Goal: Contribute content: Add original content to the website for others to see

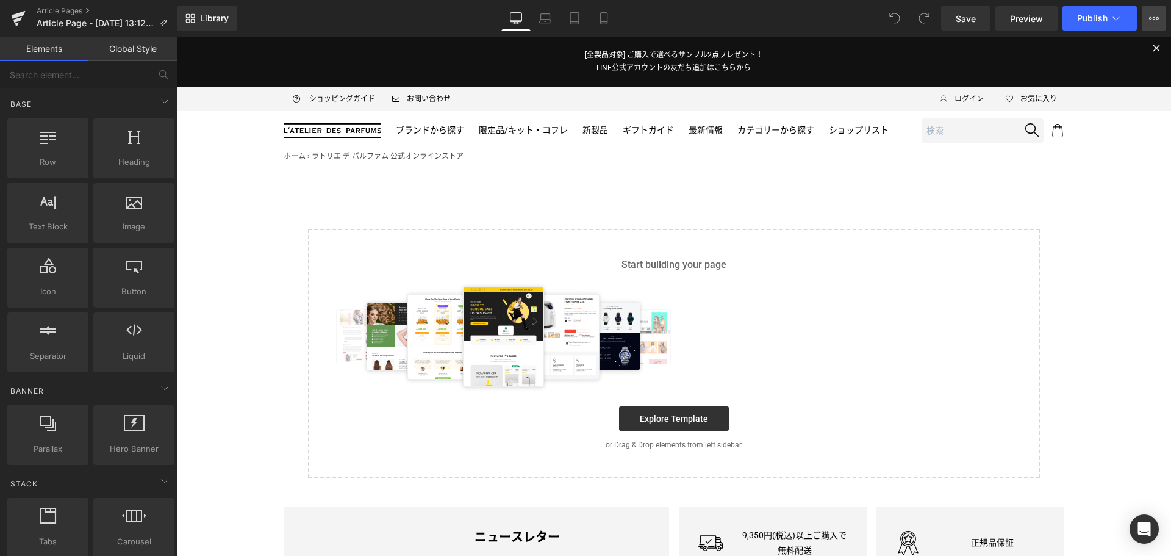
click at [1153, 15] on icon at bounding box center [1154, 18] width 10 height 10
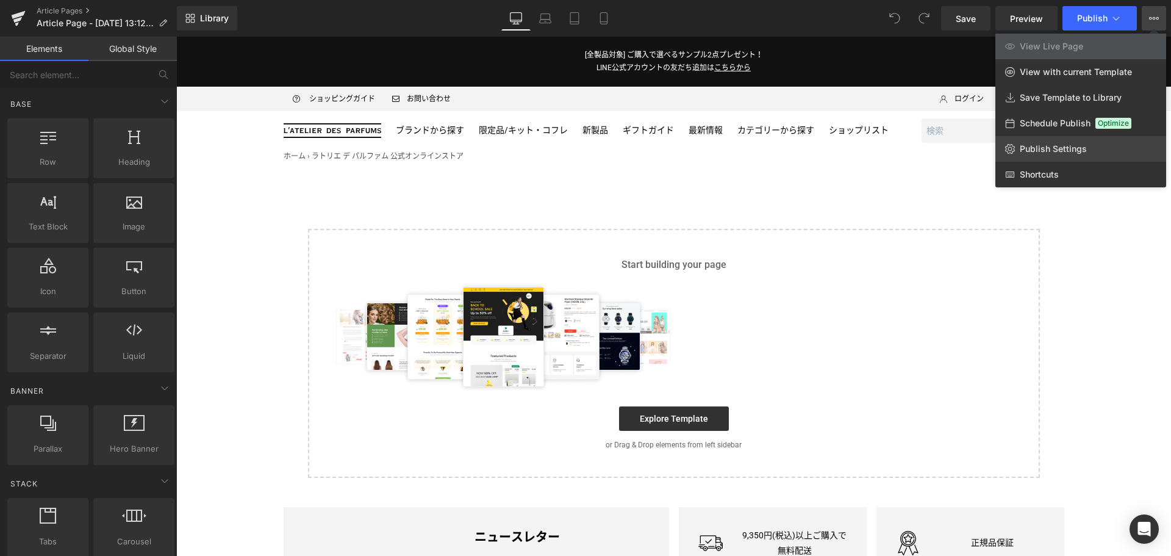
click at [1068, 148] on span "Publish Settings" at bounding box center [1053, 148] width 67 height 11
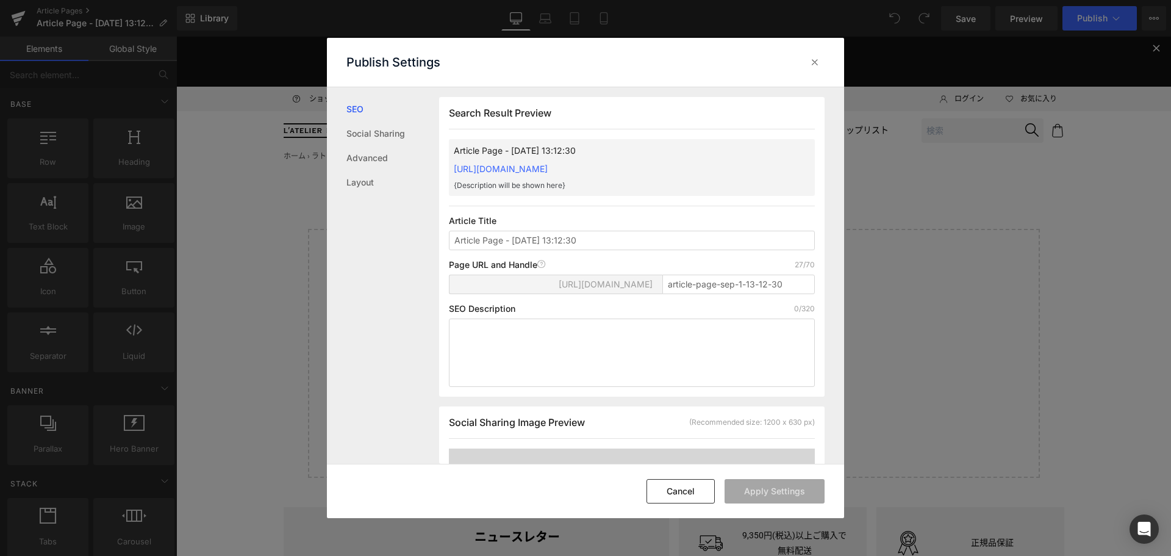
scroll to position [1, 0]
drag, startPoint x: 633, startPoint y: 236, endPoint x: 301, endPoint y: 228, distance: 332.0
click at [301, 228] on div "Publish Settings SEO Social Sharing Advanced Layout Search Result Preview Artic…" at bounding box center [585, 278] width 1171 height 556
type input "[PERSON_NAME] LE SEL EDP ニュース（9/3公開）"
type input "leseledp2509"
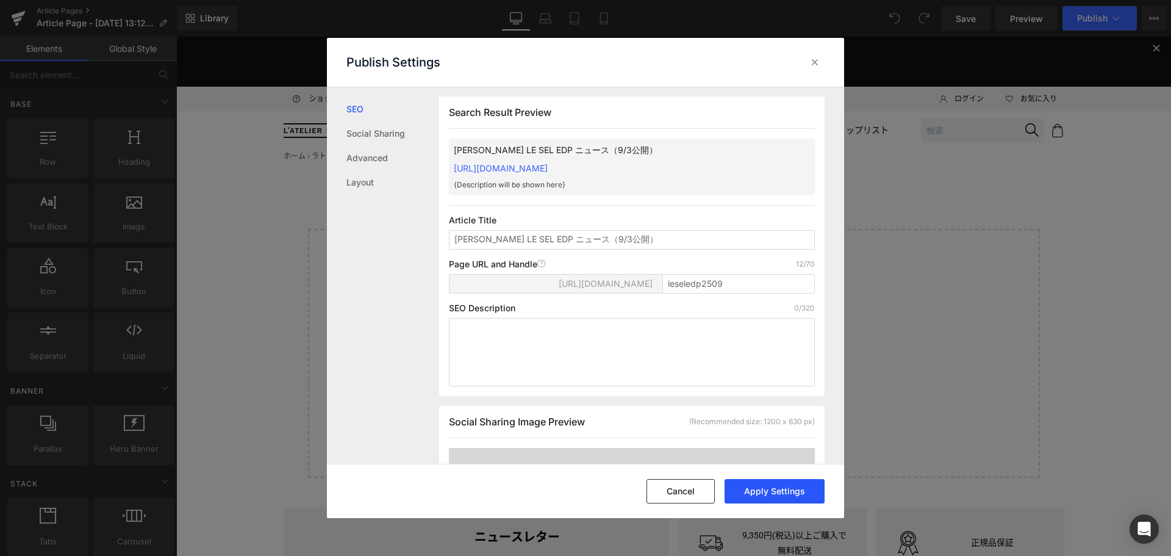
click at [779, 499] on button "Apply Settings" at bounding box center [775, 491] width 100 height 24
click at [815, 65] on icon at bounding box center [815, 62] width 12 height 12
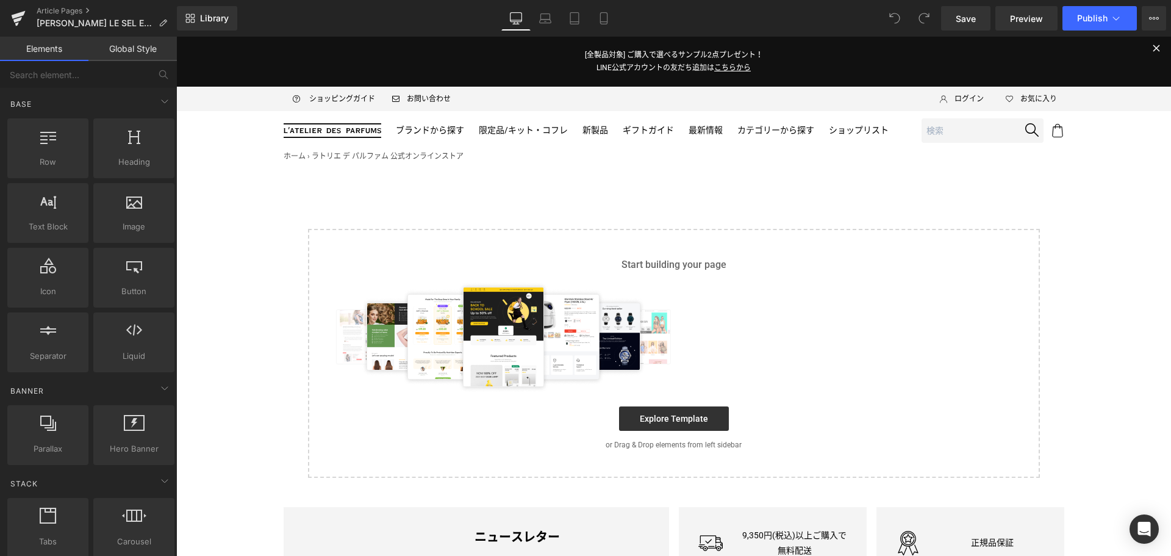
click at [244, 12] on div "Library Desktop Desktop Laptop Tablet Mobile Save Preview Publish Scheduled Vie…" at bounding box center [674, 18] width 994 height 24
click at [233, 12] on link "Library" at bounding box center [207, 18] width 60 height 24
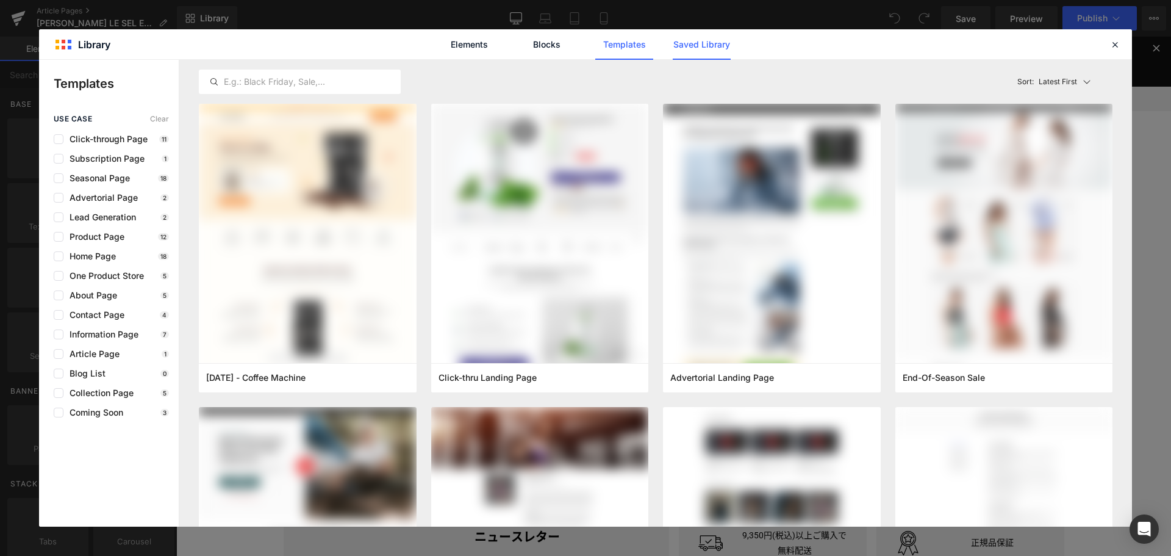
click at [694, 50] on link "Saved Library" at bounding box center [702, 44] width 58 height 31
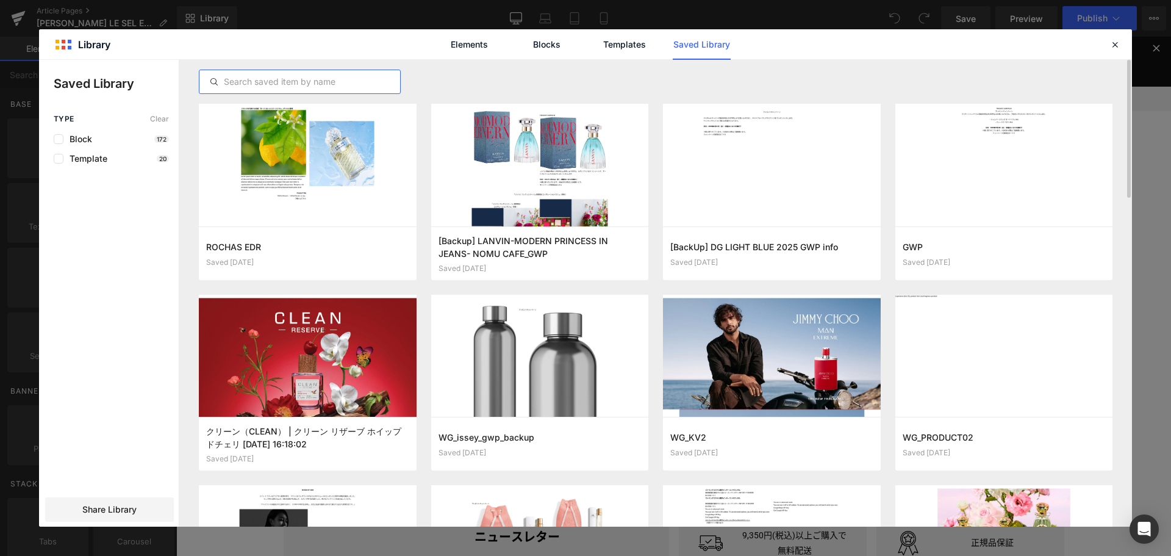
click at [350, 81] on input "text" at bounding box center [300, 81] width 201 height 15
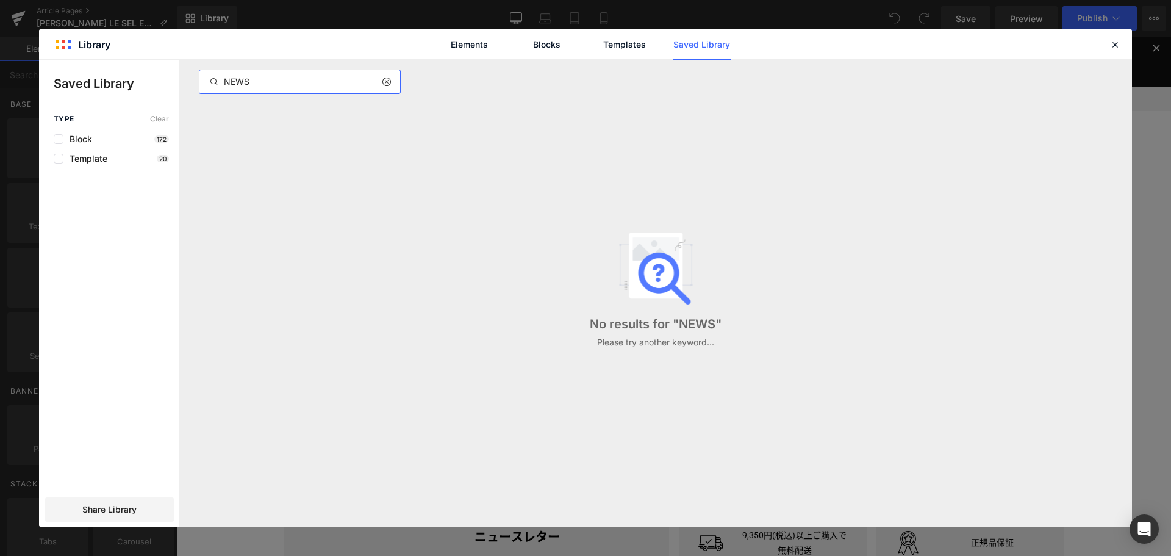
type input "NEWS"
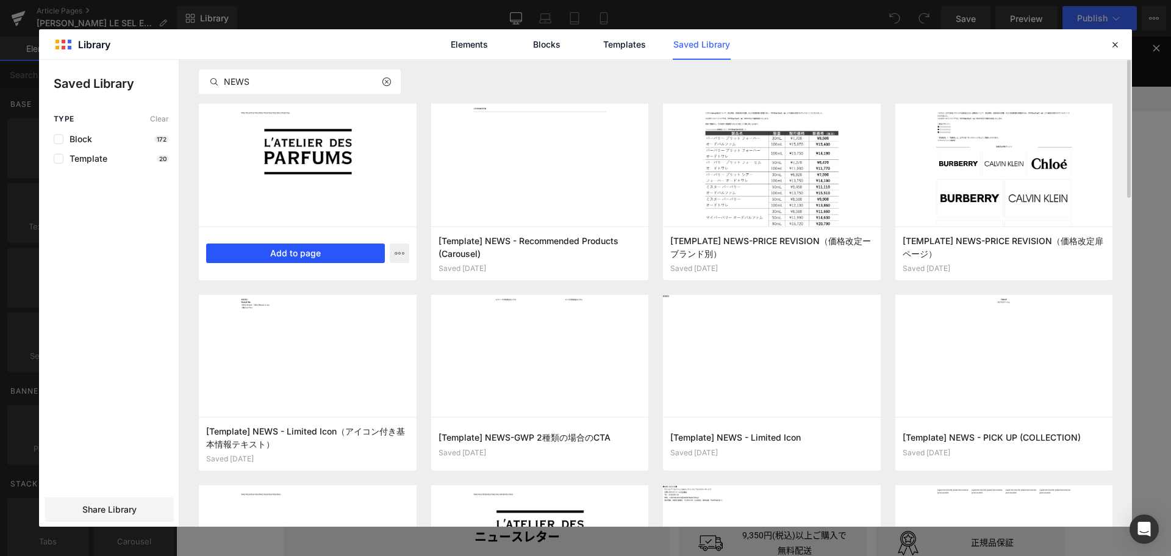
click at [353, 250] on button "Add to page" at bounding box center [295, 253] width 179 height 20
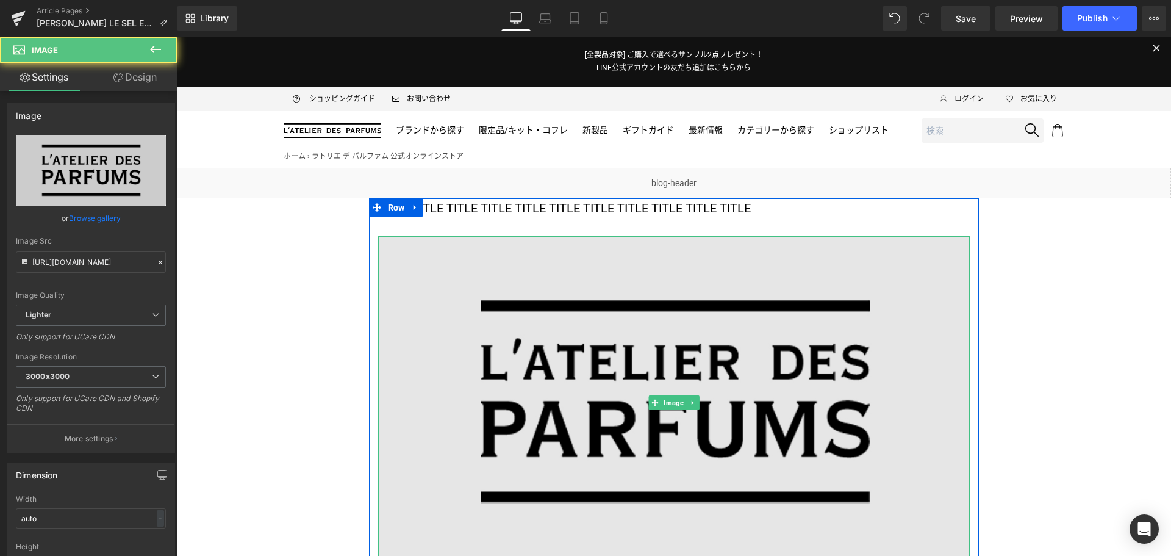
click at [591, 312] on img at bounding box center [674, 402] width 592 height 333
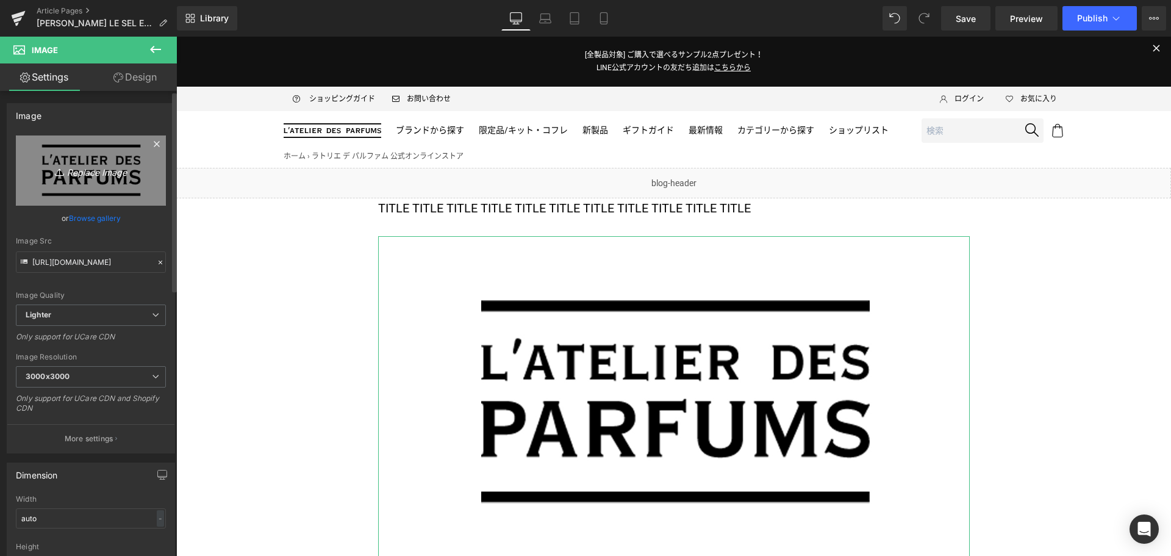
click at [92, 167] on icon "Replace Image" at bounding box center [91, 170] width 98 height 15
type input "C:\fakepath\IM-SEL25-KV-Solo-1200x675.jpg"
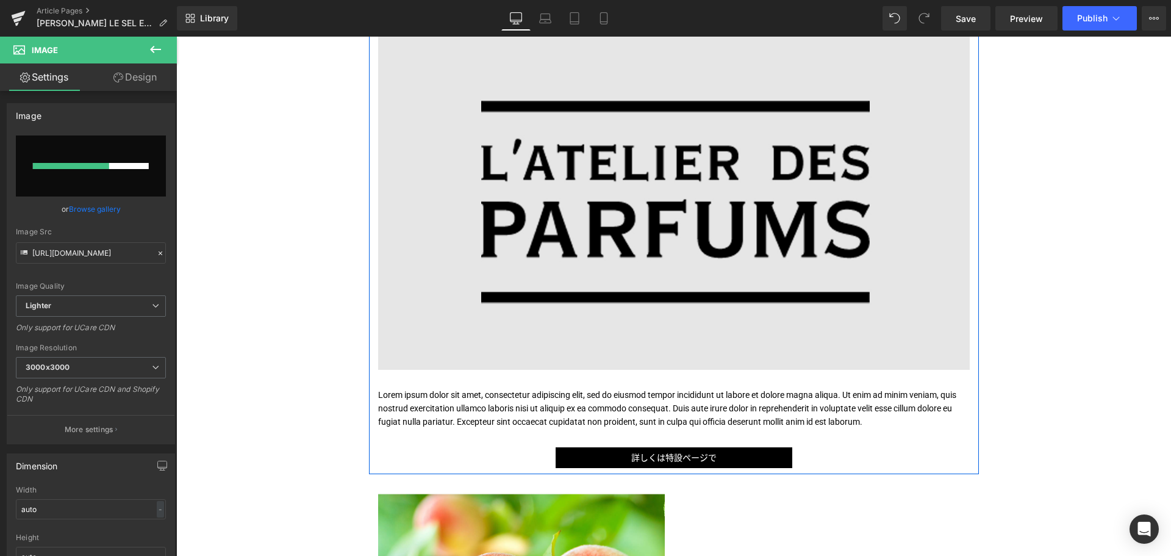
scroll to position [200, 0]
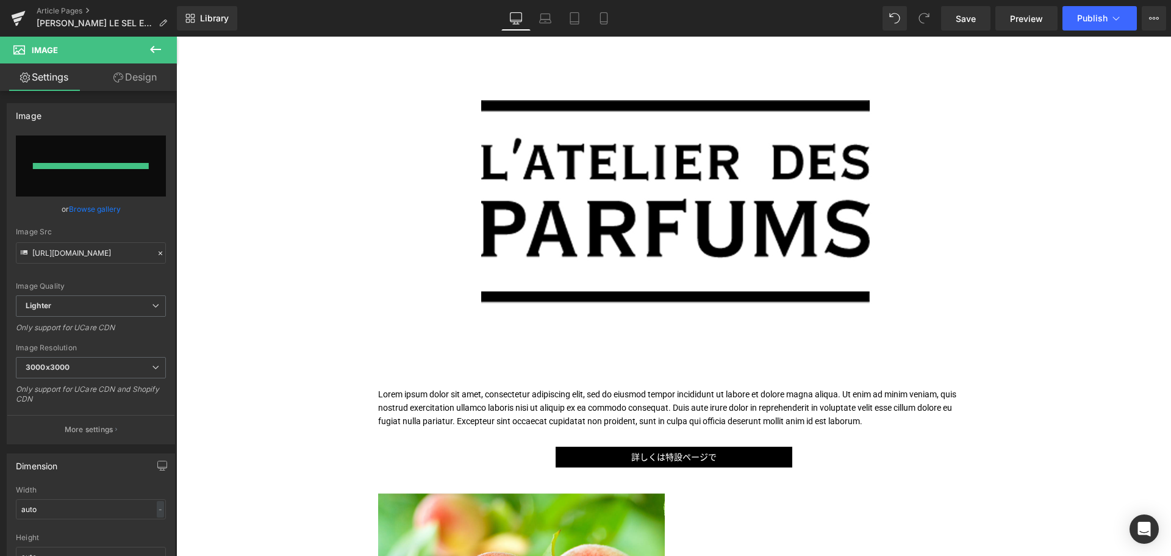
type input "[URL][DOMAIN_NAME]"
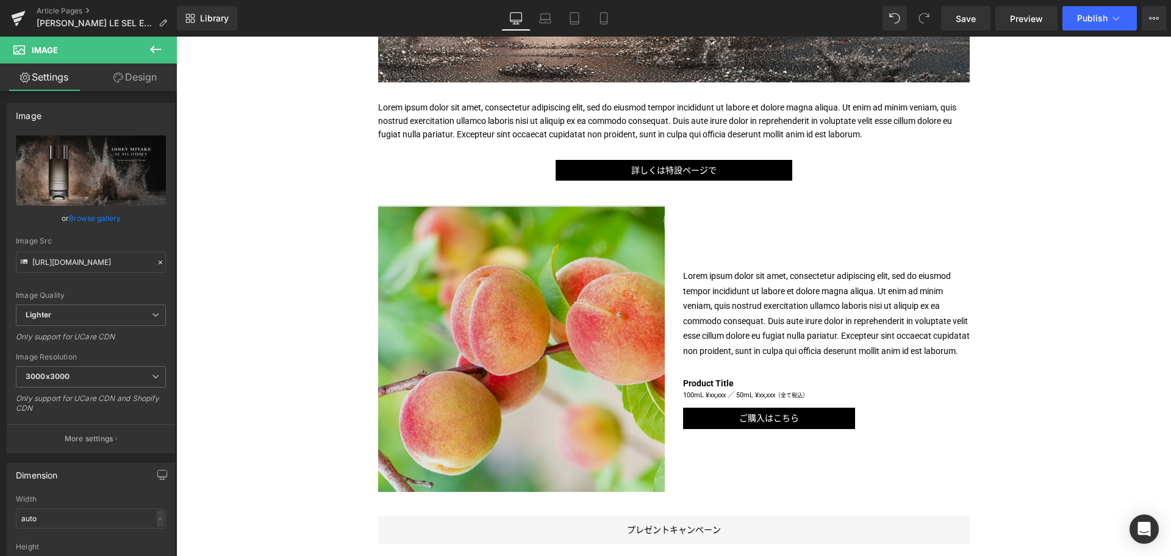
scroll to position [502, 0]
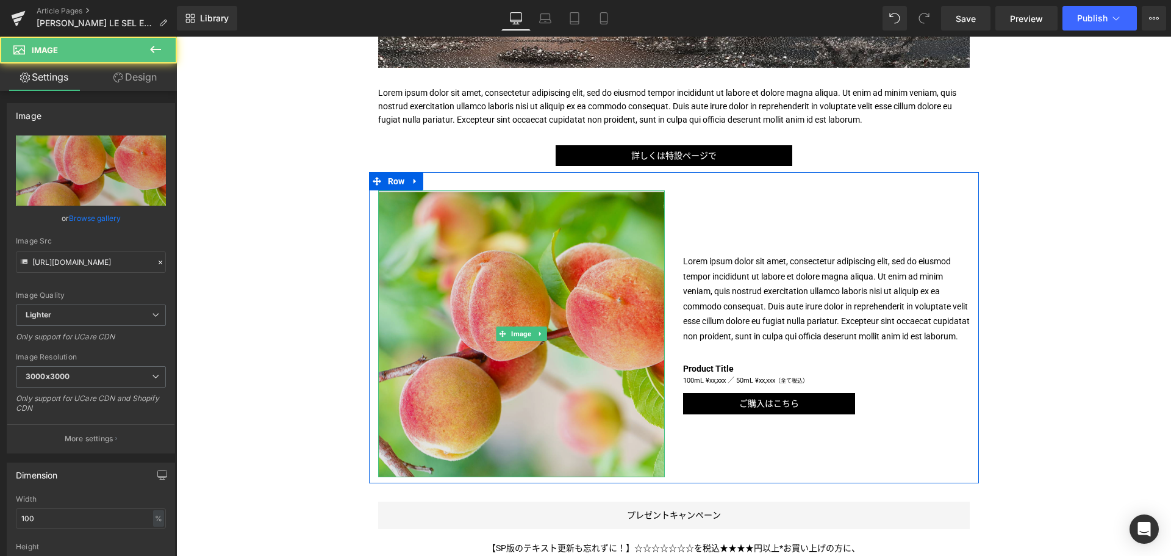
click at [525, 357] on img at bounding box center [521, 333] width 287 height 287
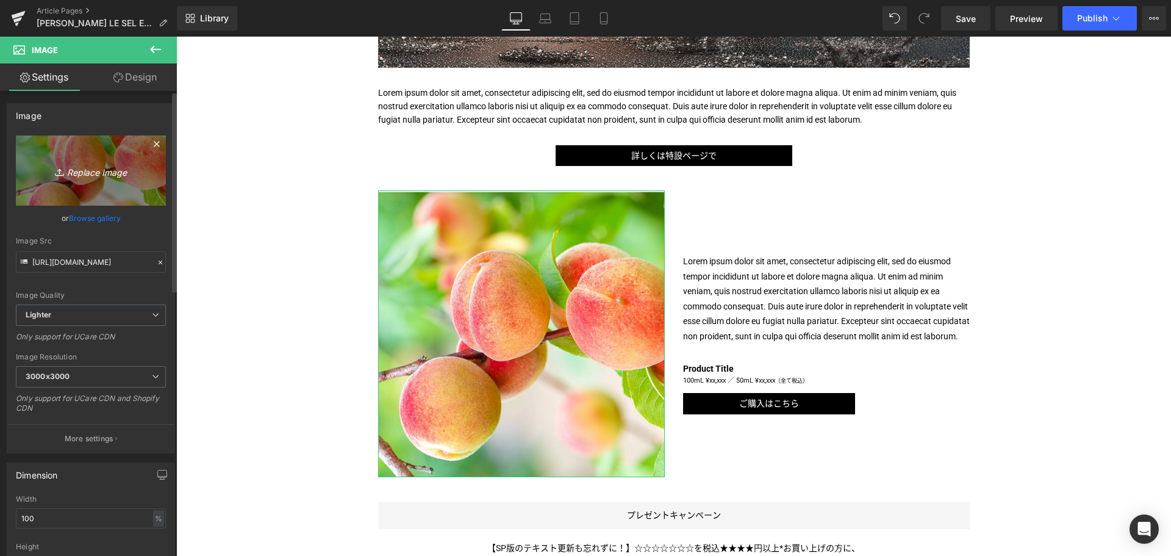
click at [96, 183] on link "Replace Image" at bounding box center [91, 170] width 150 height 70
type input "C:\fakepath\IM-SEL25-EDP-Ingredients_OlfactoryPyramid-1080x1080.jpg"
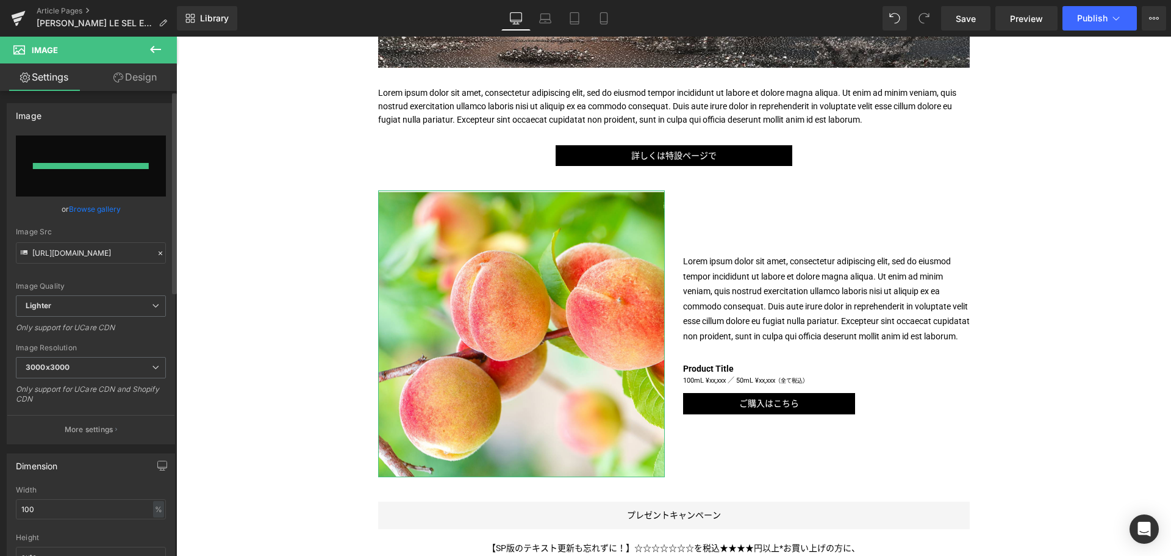
type input "[URL][DOMAIN_NAME]"
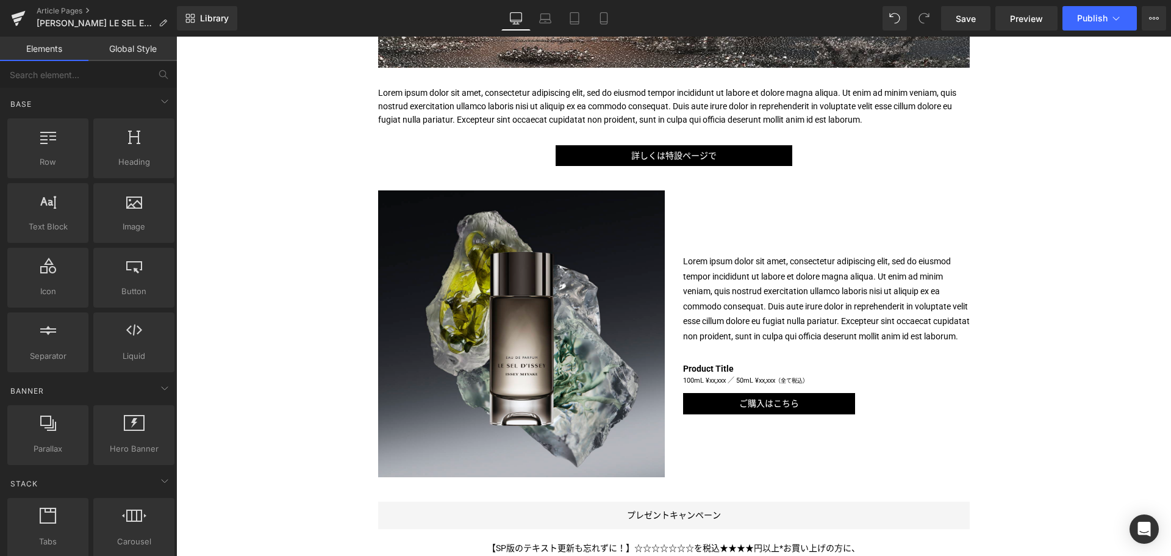
click at [1024, 414] on div "Liquid TITLE TITLE TITLE TITLE TITLE TITLE TITLE TITLE TITLE TITLE TITLE Text B…" at bounding box center [673, 357] width 995 height 1382
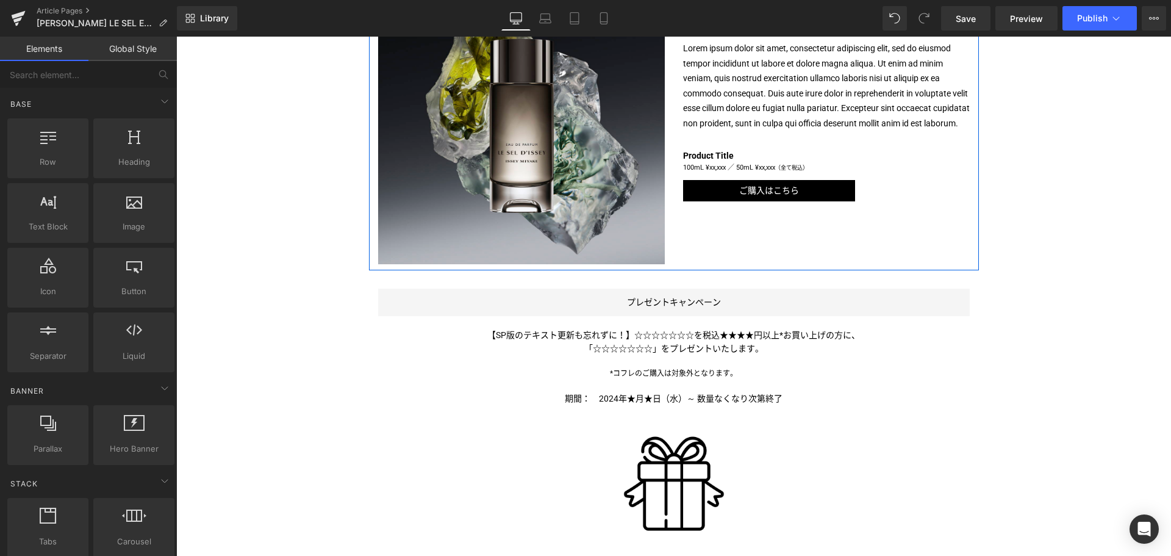
scroll to position [734, 0]
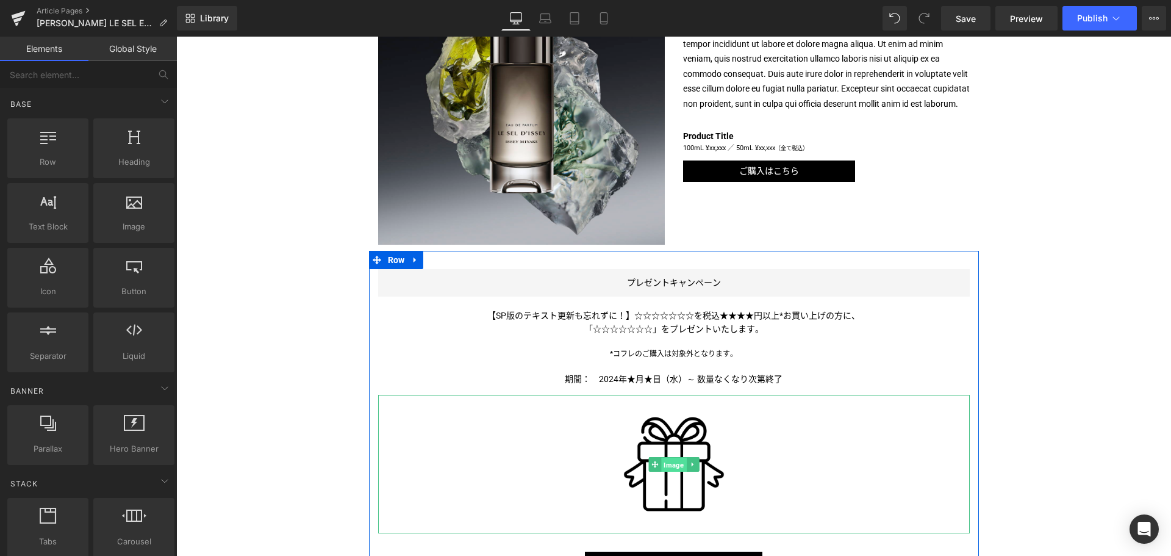
click at [662, 461] on span "Image" at bounding box center [673, 464] width 25 height 15
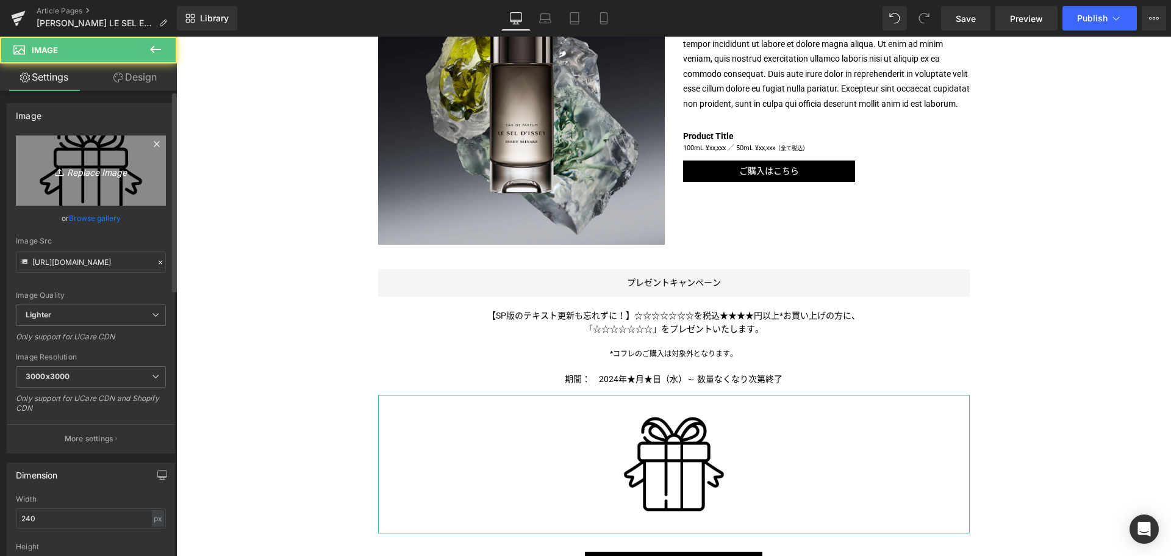
click at [93, 170] on icon "Replace Image" at bounding box center [91, 170] width 98 height 15
type input "C:\fakepath\IM-GWP-Pohuch25-1000x750.jpg"
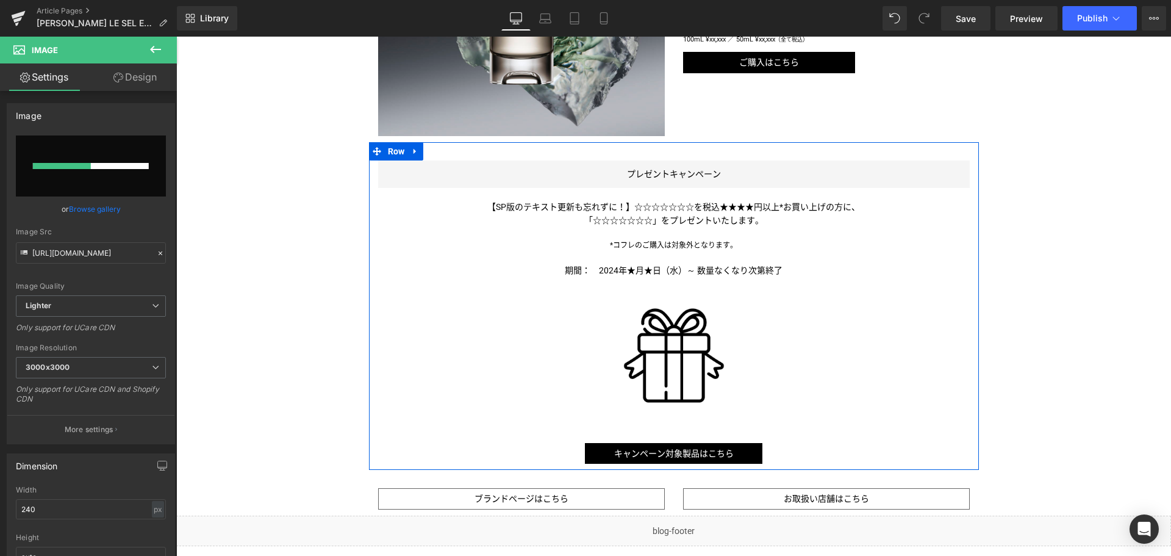
scroll to position [844, 0]
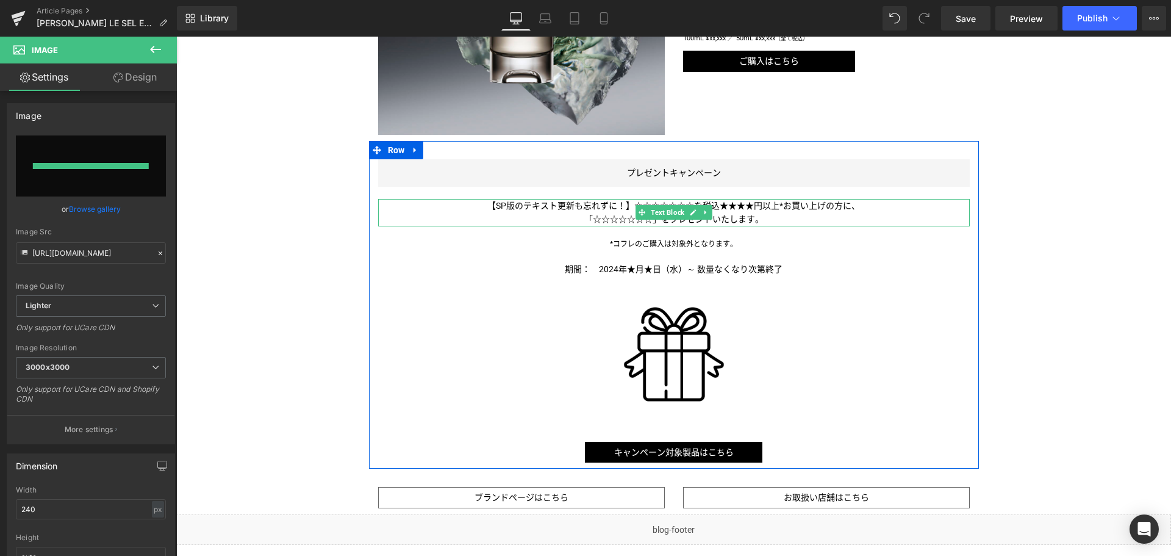
type input "[URL][DOMAIN_NAME]"
